Goal: Information Seeking & Learning: Learn about a topic

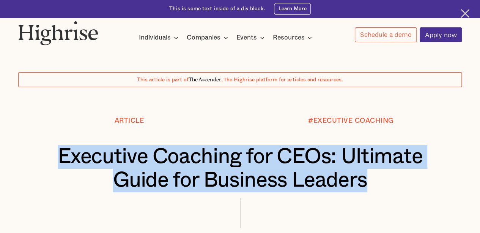
drag, startPoint x: 58, startPoint y: 158, endPoint x: 384, endPoint y: 181, distance: 326.9
click at [384, 181] on h1 "Executive Coaching for CEOs: Ultimate Guide for Business Leaders" at bounding box center [240, 168] width 407 height 47
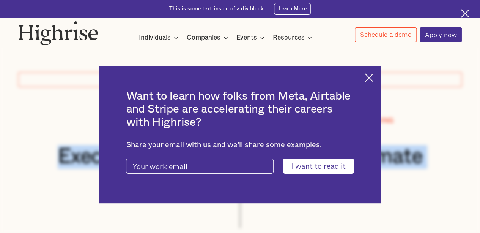
click at [374, 77] on img at bounding box center [369, 77] width 9 height 9
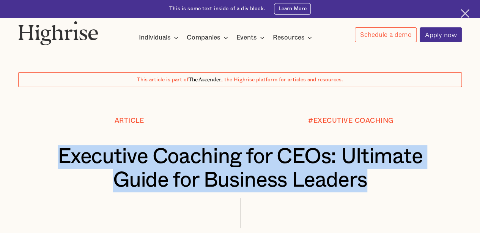
copy h1 "Executive Coaching for CEOs: Ultimate Guide for Business Leaders"
click at [412, 192] on h1 "Executive Coaching for CEOs: Ultimate Guide for Business Leaders" at bounding box center [240, 168] width 407 height 47
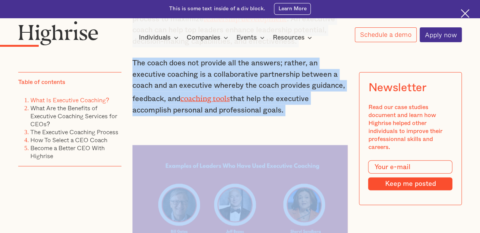
scroll to position [885, 0]
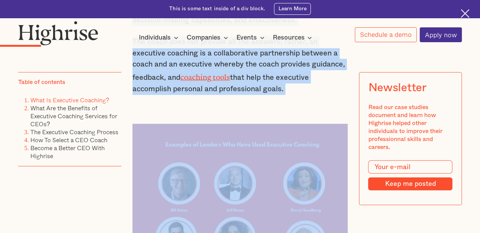
drag, startPoint x: 133, startPoint y: 71, endPoint x: 244, endPoint y: 60, distance: 111.7
click at [303, 82] on div "Many people were surprised when the news broke that [PERSON_NAME] spends over $…" at bounding box center [240, 82] width 216 height 926
copy div "Lore ipsumd sita consectet adip eli sedd eiusm temp InCidi Utlab etdolo magn $8…"
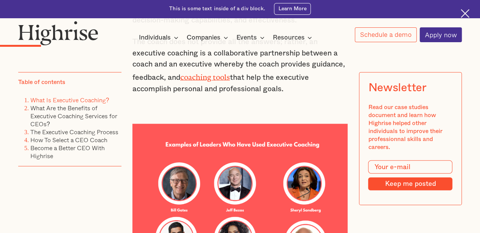
click at [227, 108] on div at bounding box center [240, 192] width 216 height 175
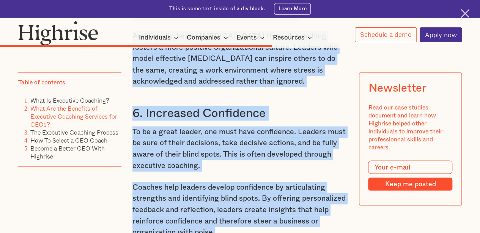
scroll to position [3539, 0]
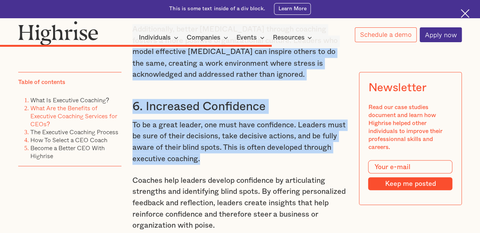
drag, startPoint x: 128, startPoint y: 97, endPoint x: 218, endPoint y: 144, distance: 101.4
copy div "Loremi-dolo sitametc adipisci el seddoeius temporin utlabor etdolorema aliquaen…"
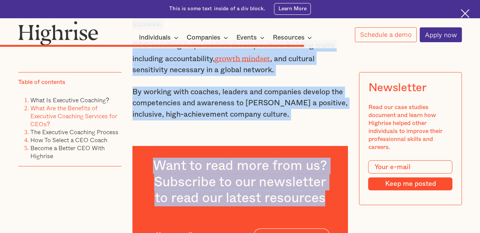
scroll to position [3931, 0]
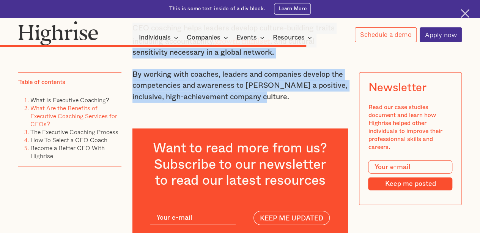
drag, startPoint x: 132, startPoint y: 167, endPoint x: 272, endPoint y: 91, distance: 159.7
copy div "Coaches help leaders develop confidence by articulating strengths and identifyi…"
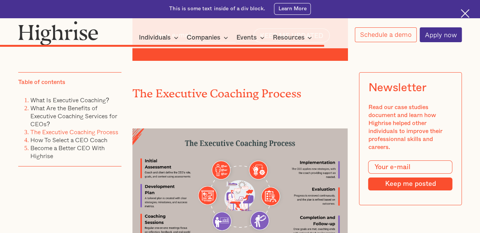
scroll to position [4083, 0]
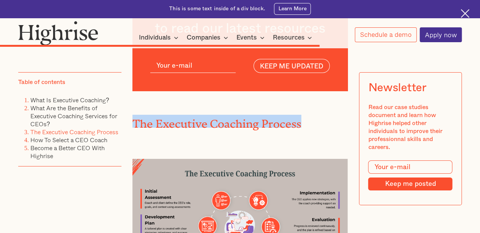
drag, startPoint x: 133, startPoint y: 111, endPoint x: 283, endPoint y: 109, distance: 150.0
click at [301, 115] on h2 "The Executive Coaching Process" at bounding box center [240, 121] width 216 height 13
copy h2 "The Executive Coaching Process"
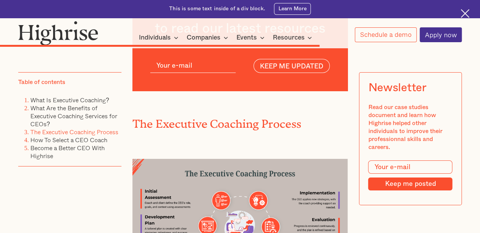
click at [227, 140] on div at bounding box center [240, 210] width 216 height 140
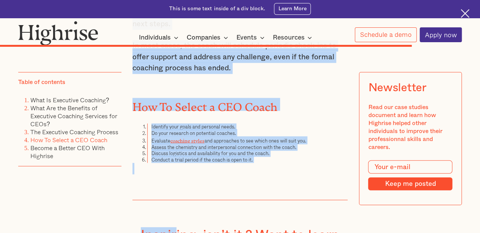
scroll to position [5148, 0]
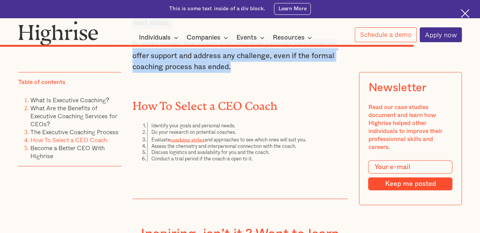
drag, startPoint x: 137, startPoint y: 127, endPoint x: 214, endPoint y: 77, distance: 92.0
copy div "A successful relationship with a coach is a long-time commitment that takes tim…"
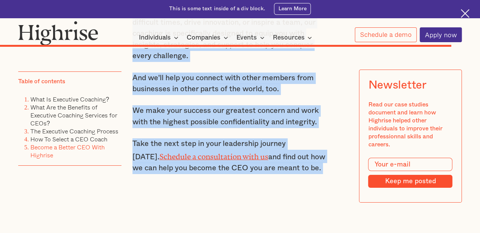
scroll to position [5585, 0]
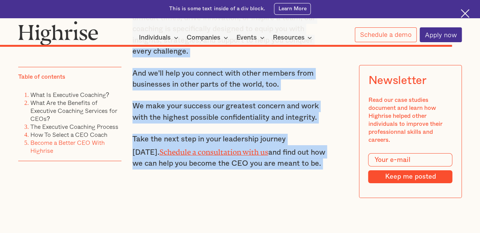
drag, startPoint x: 131, startPoint y: 142, endPoint x: 329, endPoint y: 152, distance: 197.7
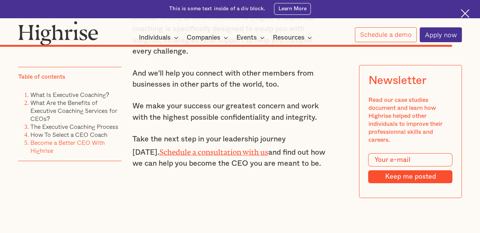
click at [75, 170] on div "Table of contents What Is Executive Coaching? What Are the Benefits of Executiv…" at bounding box center [69, 142] width 103 height 150
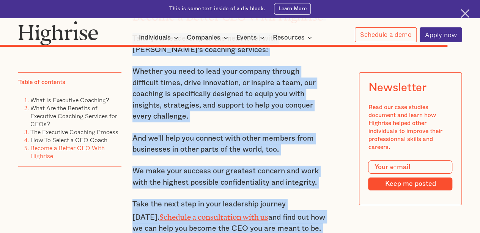
scroll to position [5536, 0]
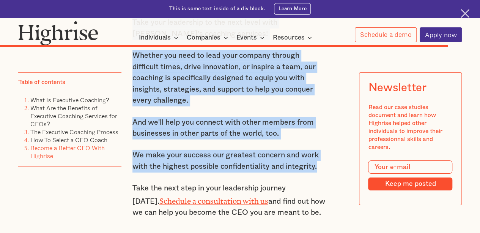
drag, startPoint x: 132, startPoint y: 59, endPoint x: 325, endPoint y: 161, distance: 218.2
click at [325, 161] on div "Become a Better CEO With Highrise Take your leadership to the next level with […" at bounding box center [229, 109] width 194 height 283
copy div "Become a Better CEO With Highrise Take your leadership to the next level with […"
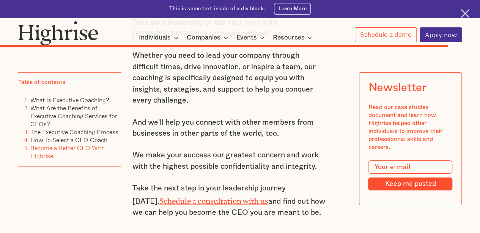
click at [113, 195] on div "Table of contents What Is Executive Coaching? What Are the Benefits of Executiv…" at bounding box center [69, 147] width 103 height 150
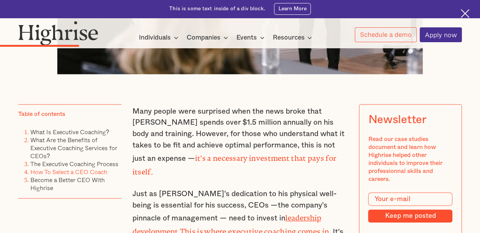
scroll to position [0, 0]
